Goal: Task Accomplishment & Management: Manage account settings

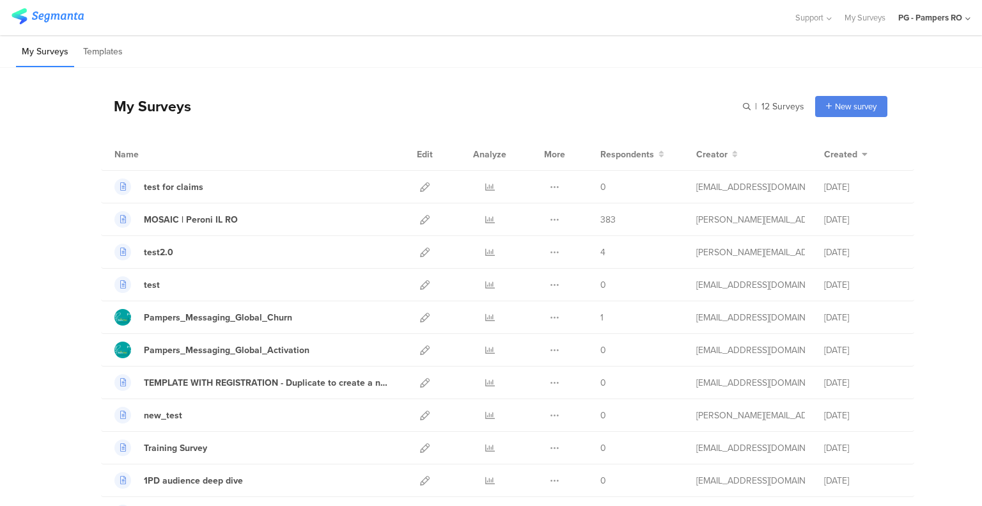
click at [924, 19] on div "PG - Pampers RO" at bounding box center [930, 18] width 64 height 12
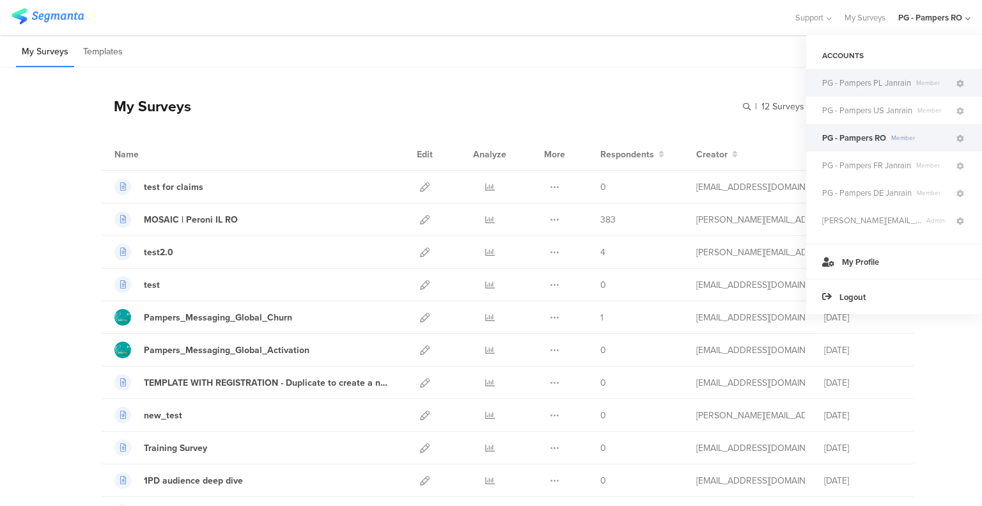
click at [883, 86] on span "PG - Pampers PL Janrain" at bounding box center [866, 83] width 89 height 12
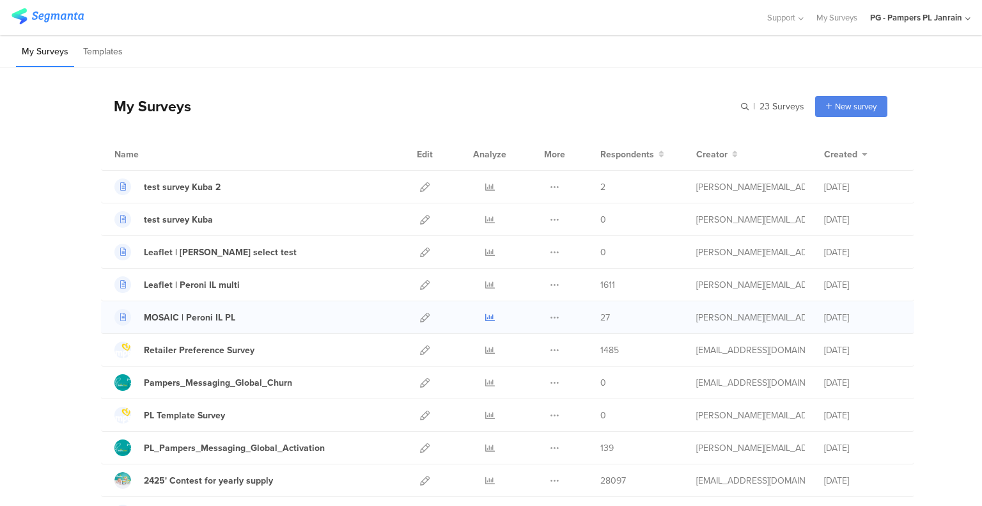
click at [485, 315] on icon at bounding box center [490, 318] width 10 height 10
